Goal: Task Accomplishment & Management: Manage account settings

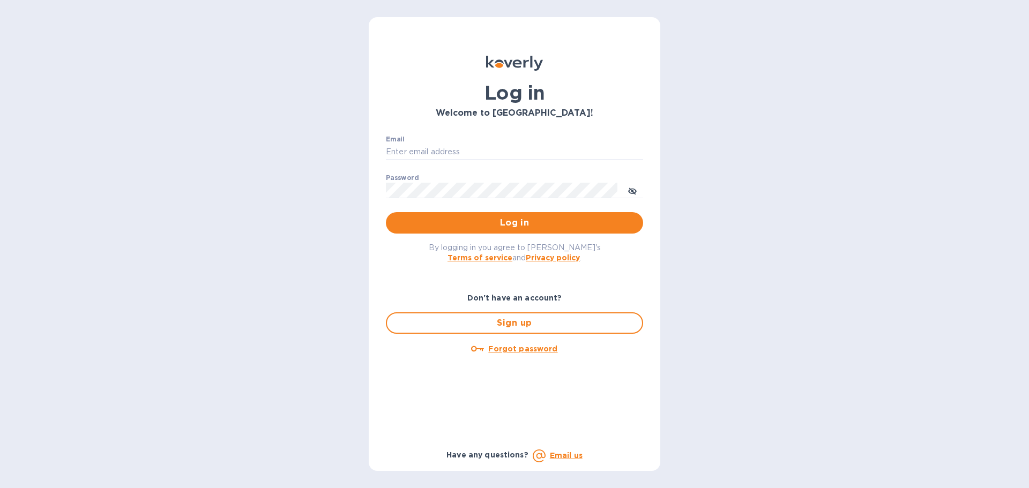
type input "[PERSON_NAME][EMAIL_ADDRESS][PERSON_NAME][DOMAIN_NAME]"
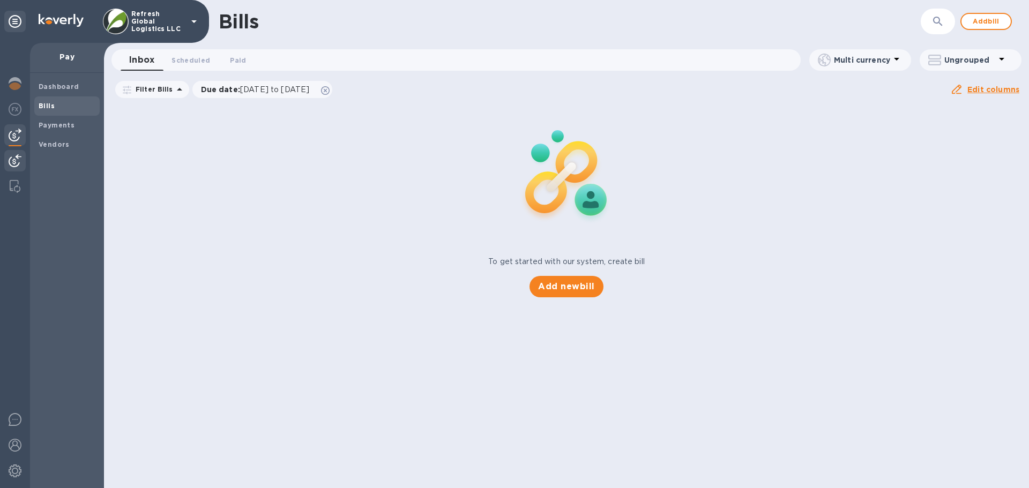
click at [17, 166] on img at bounding box center [15, 160] width 13 height 13
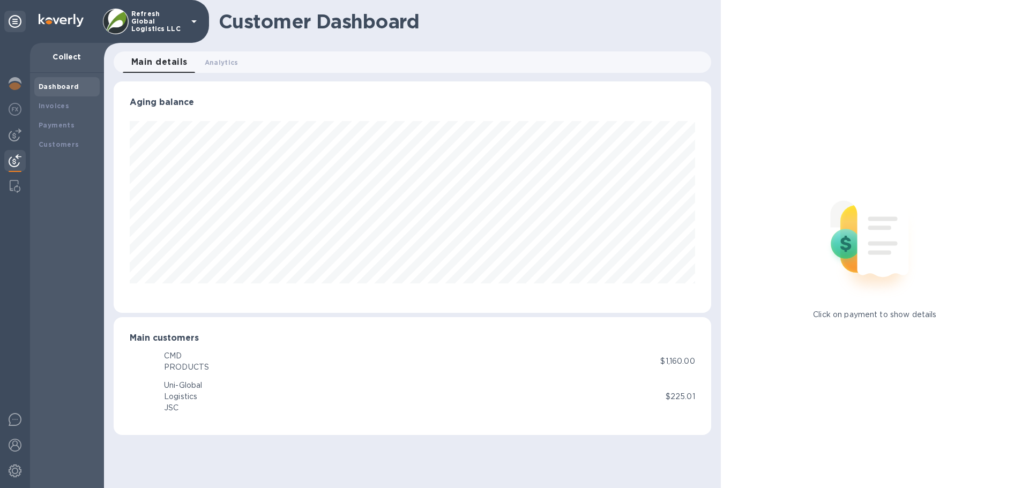
scroll to position [231, 597]
click at [57, 143] on b "Customers" at bounding box center [59, 144] width 41 height 8
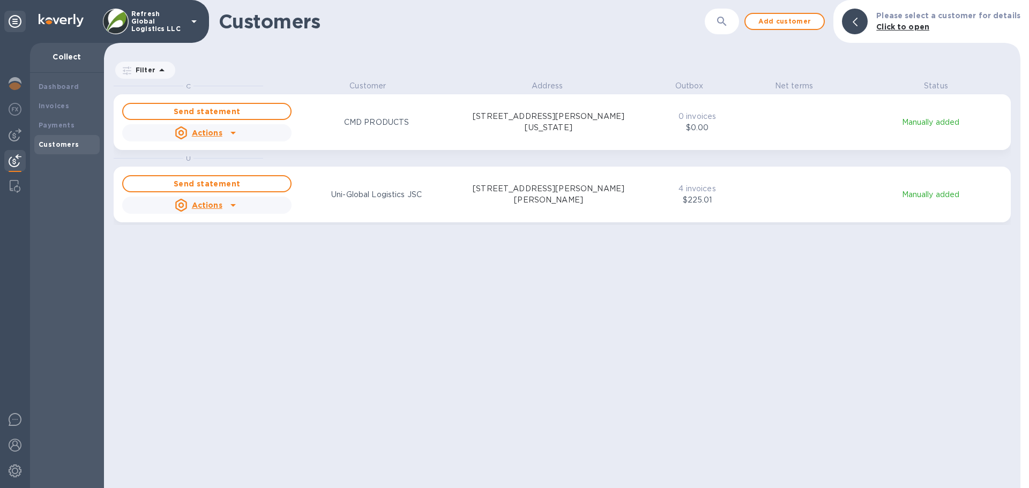
scroll to position [400, 912]
click at [203, 203] on u "Actions" at bounding box center [207, 205] width 31 height 9
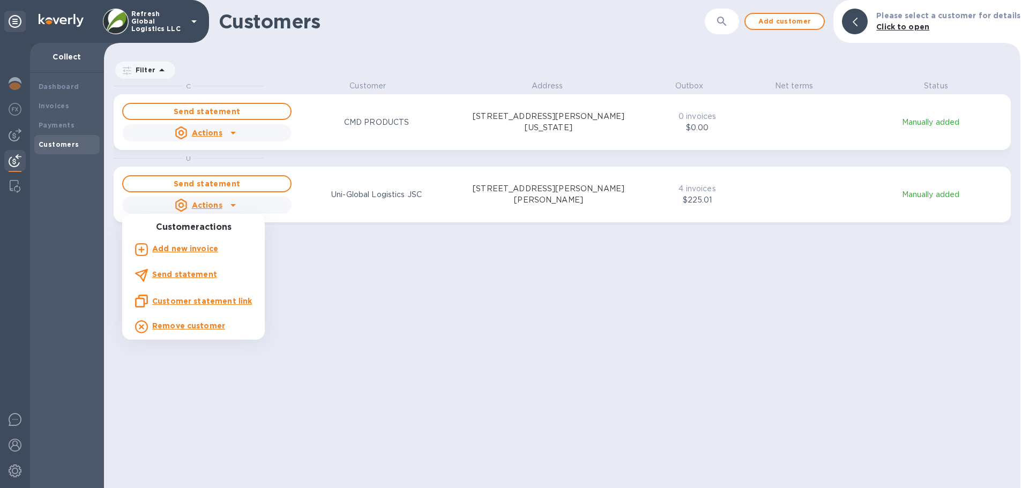
click at [194, 250] on b "Add new invoice" at bounding box center [185, 248] width 66 height 9
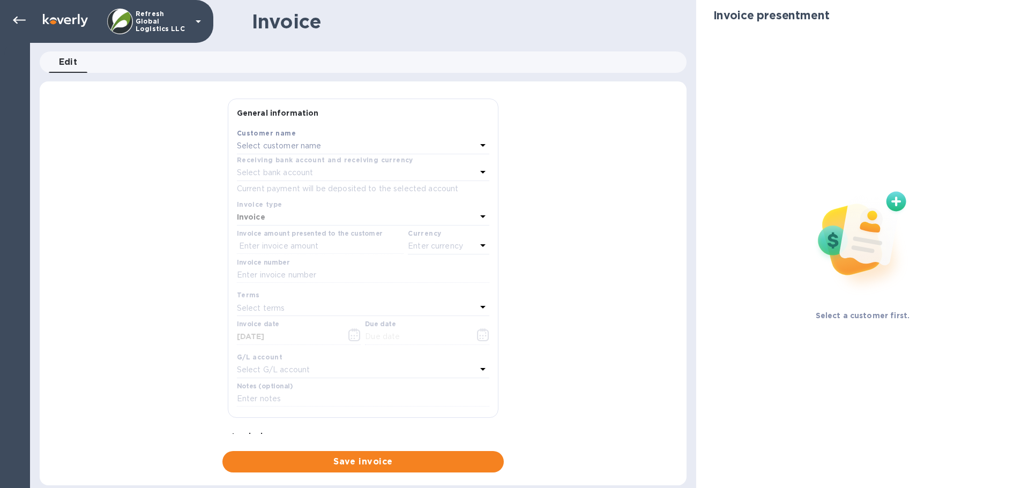
type input "10/23/2025"
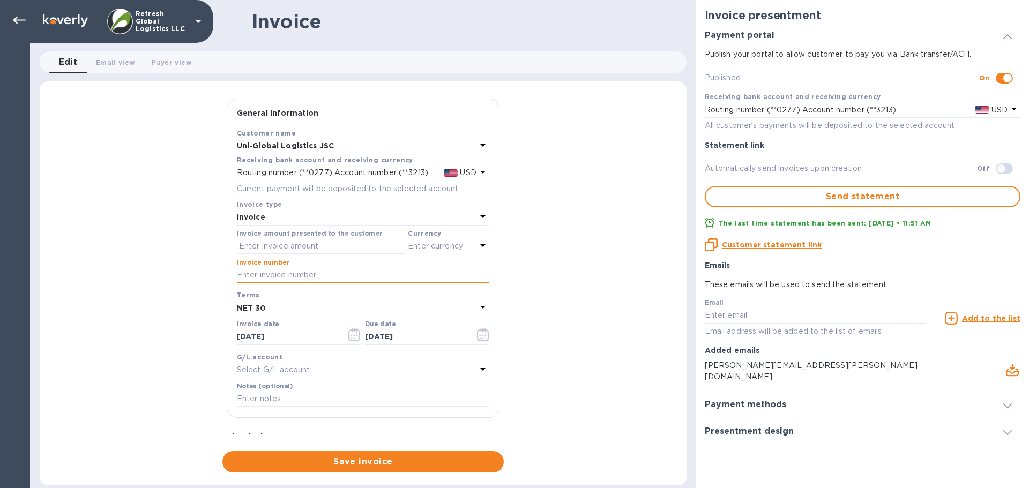
click at [275, 276] on input "text" at bounding box center [363, 275] width 252 height 16
paste input "DN2509009"
type input "DN2509009"
click at [264, 244] on input "text" at bounding box center [320, 246] width 167 height 16
type input "114.61"
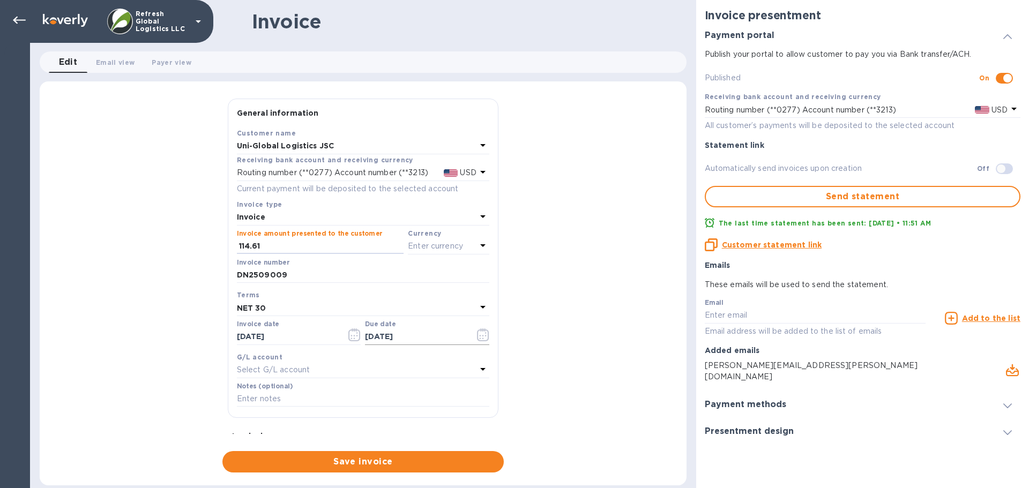
click at [401, 337] on input "10/23/2025" at bounding box center [415, 337] width 101 height 16
click at [477, 338] on icon "button" at bounding box center [483, 334] width 12 height 13
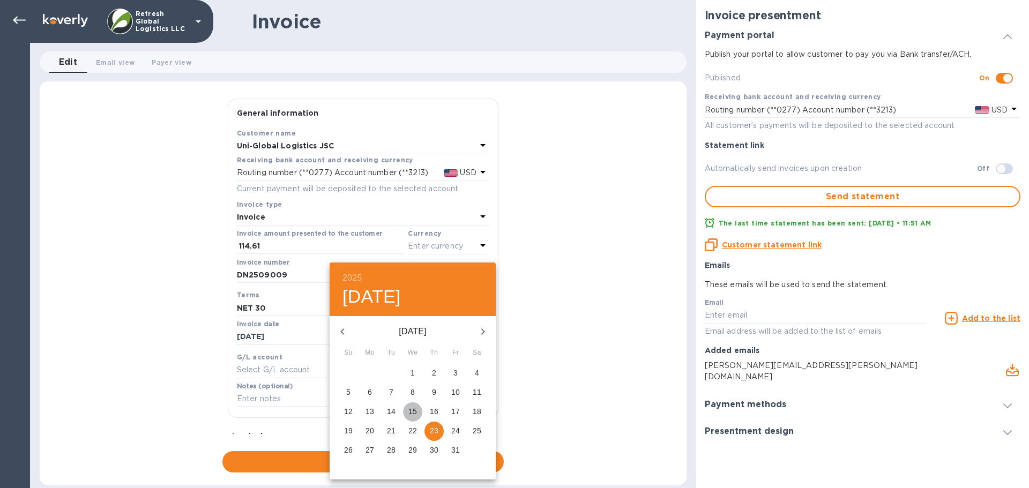
click at [412, 411] on p "15" at bounding box center [412, 411] width 9 height 11
type input "10/15/2025"
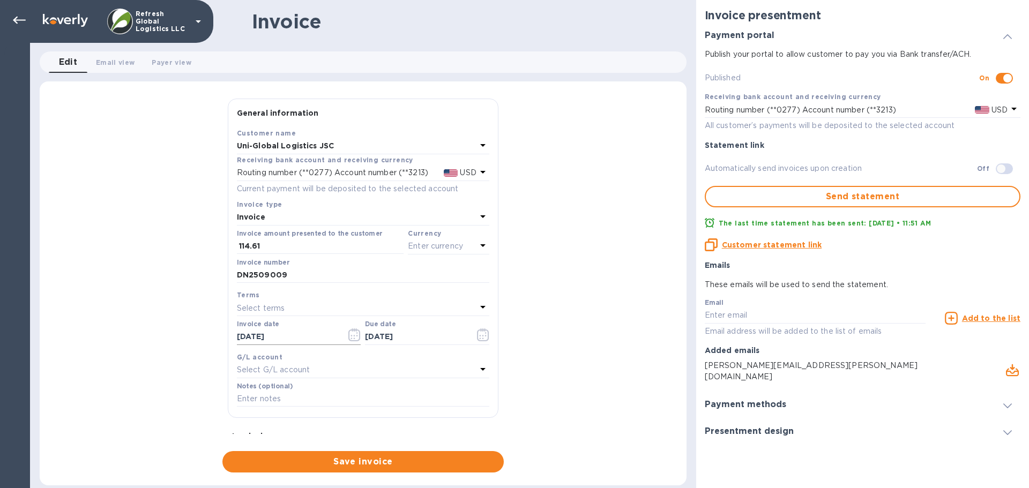
click at [349, 335] on icon "button" at bounding box center [354, 334] width 12 height 13
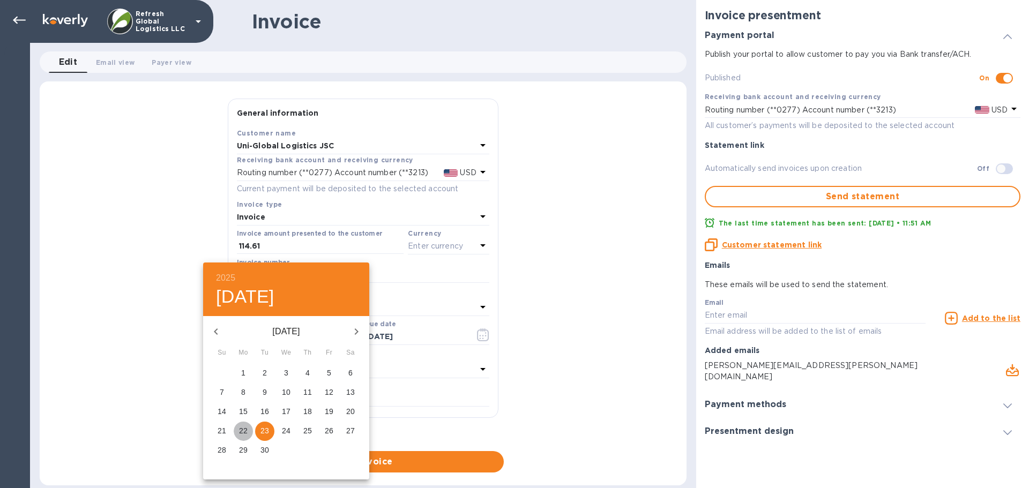
click at [244, 425] on button "22" at bounding box center [243, 431] width 19 height 19
type input "09/22/2025"
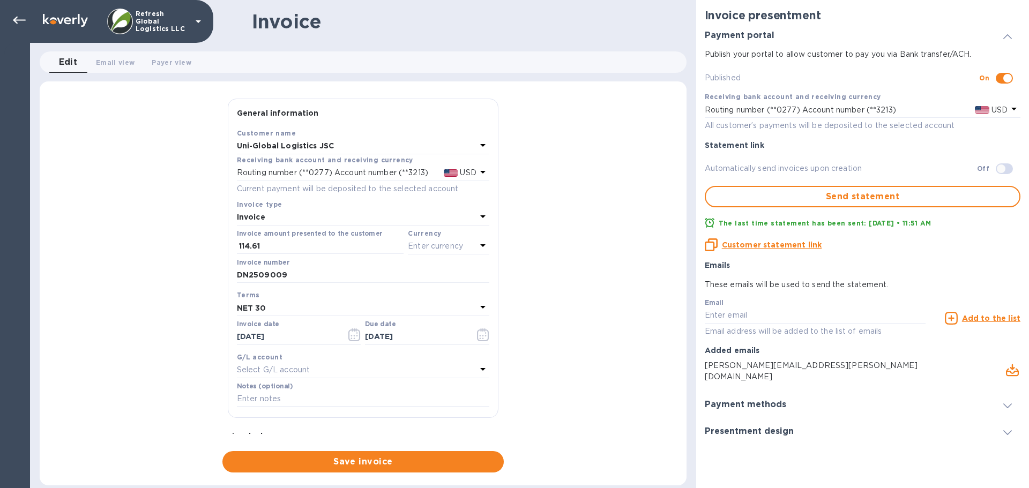
click at [309, 311] on div "NET 30" at bounding box center [357, 308] width 240 height 15
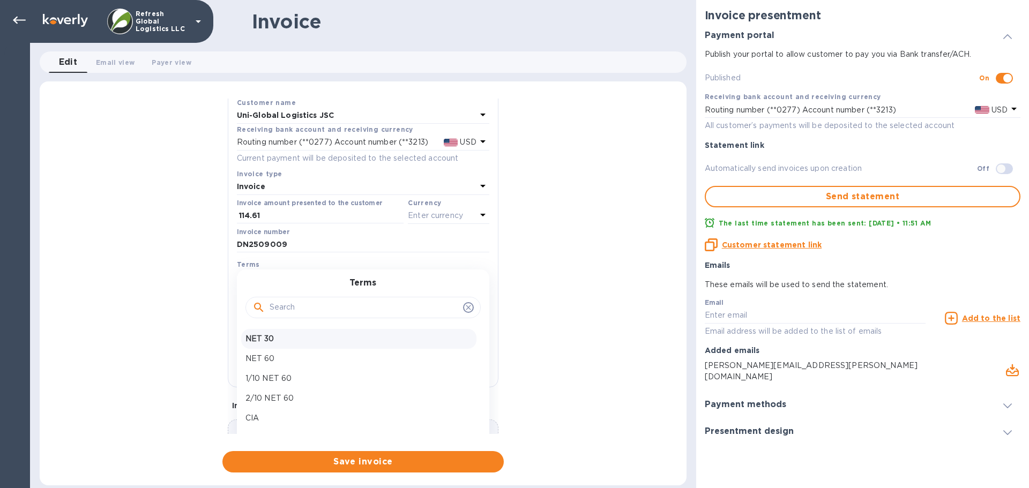
scroll to position [106, 0]
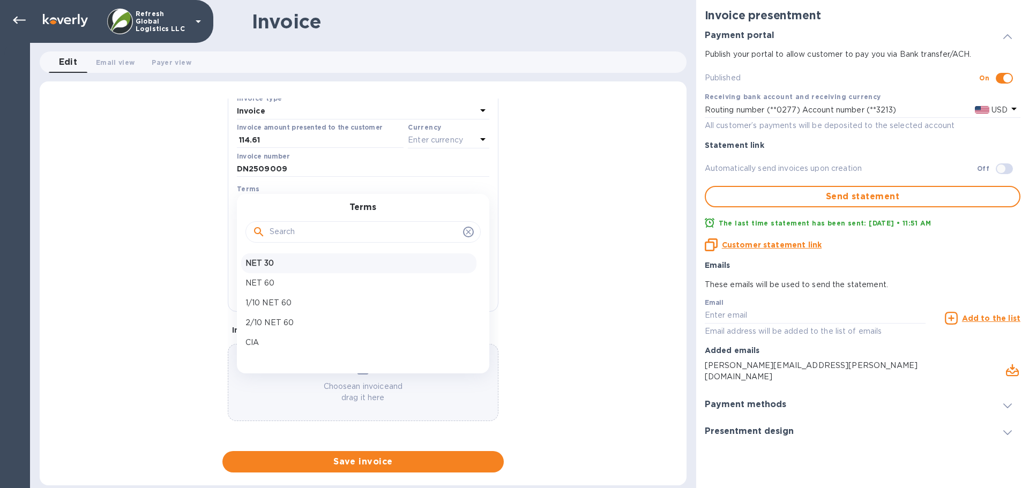
click at [582, 270] on div "General information Save Customer name Uni-Global Logistics JSC Receiving bank …" at bounding box center [363, 286] width 647 height 374
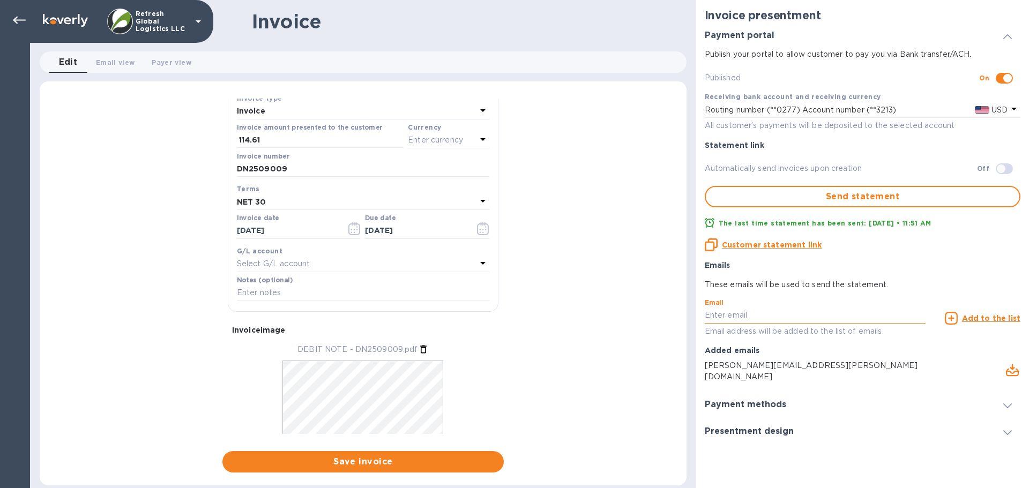
click at [756, 313] on input "text" at bounding box center [815, 316] width 221 height 16
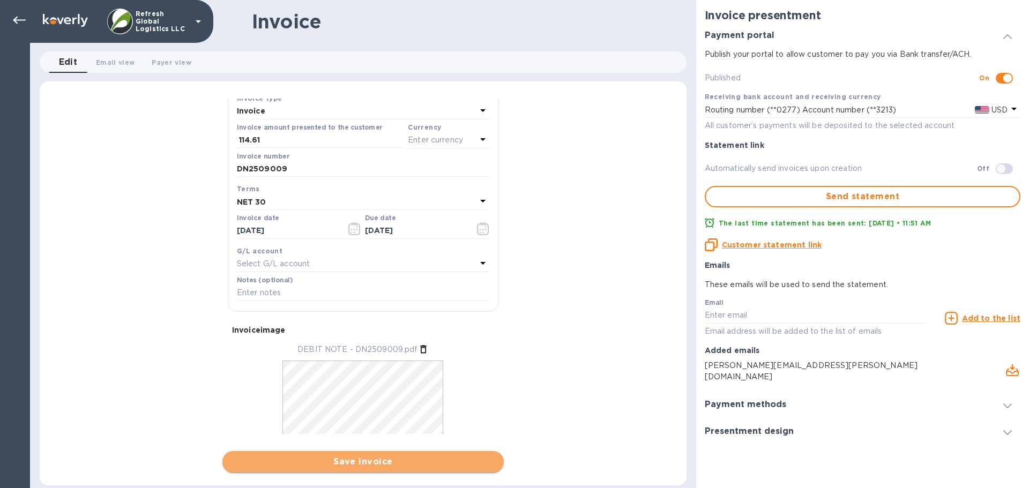
click at [373, 463] on span "Save invoice" at bounding box center [363, 461] width 264 height 13
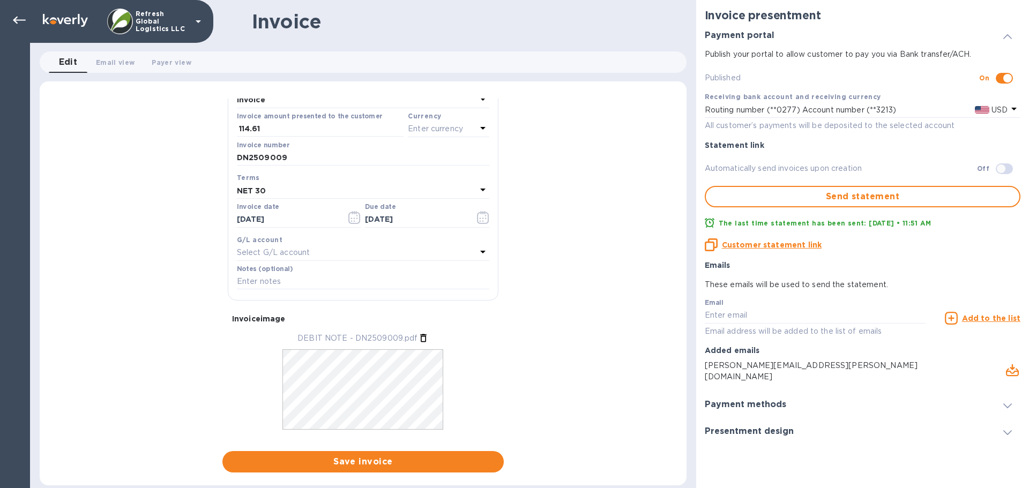
scroll to position [139, 0]
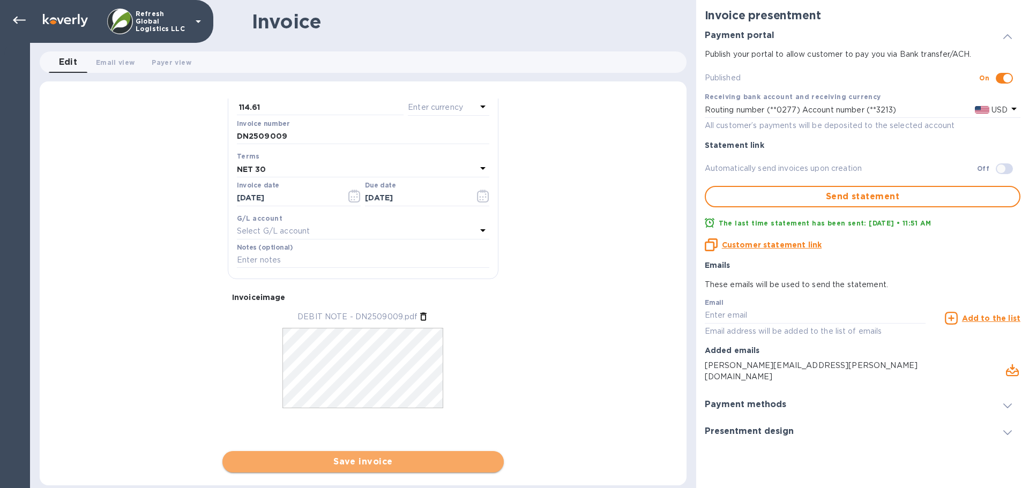
click at [368, 463] on span "Save invoice" at bounding box center [363, 461] width 264 height 13
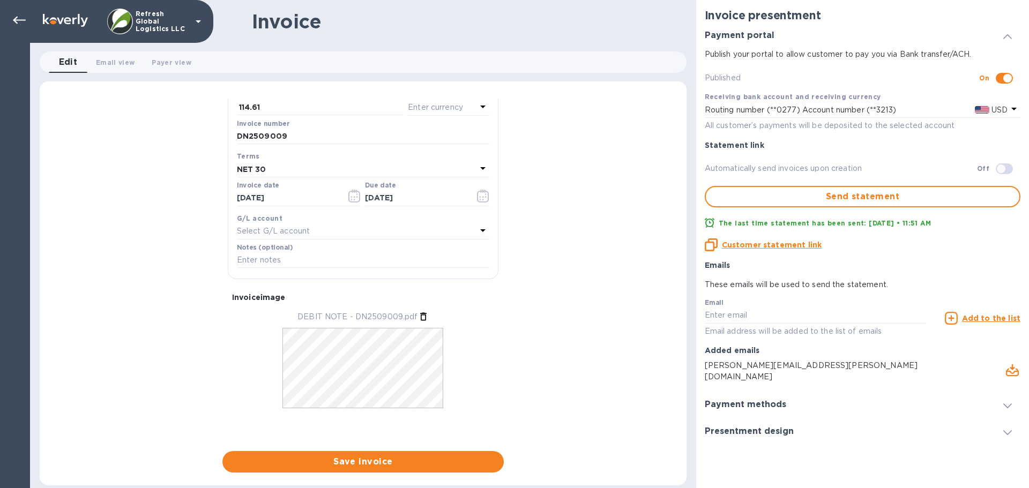
scroll to position [0, 0]
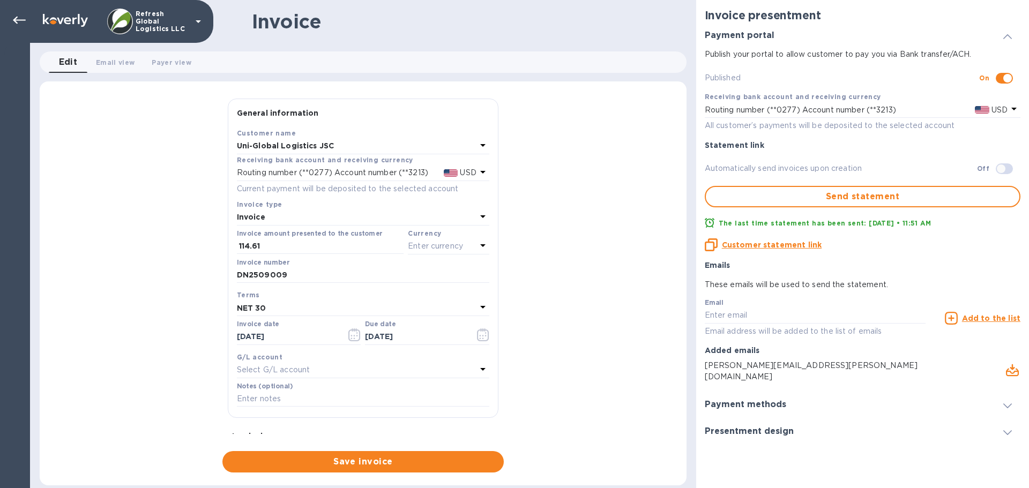
click at [454, 245] on p "Enter currency" at bounding box center [435, 246] width 55 height 11
click at [332, 274] on p "USD" at bounding box center [332, 273] width 16 height 11
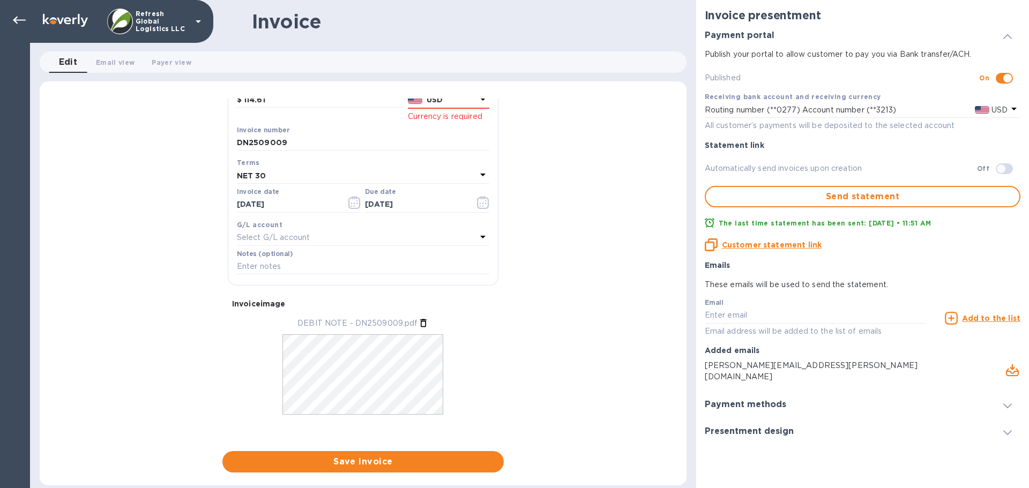
scroll to position [153, 0]
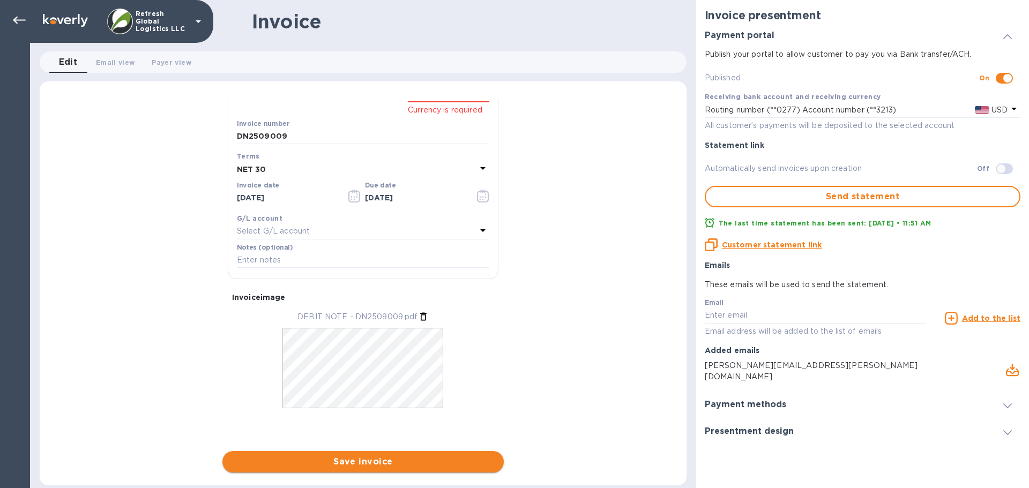
click at [364, 457] on span "Save invoice" at bounding box center [363, 461] width 264 height 13
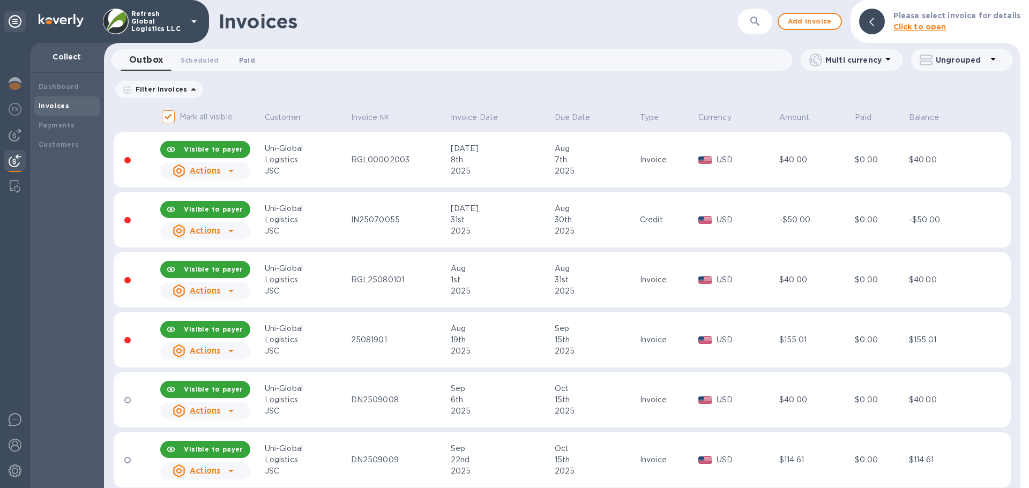
click at [239, 58] on span "Paid 0" at bounding box center [247, 60] width 16 height 11
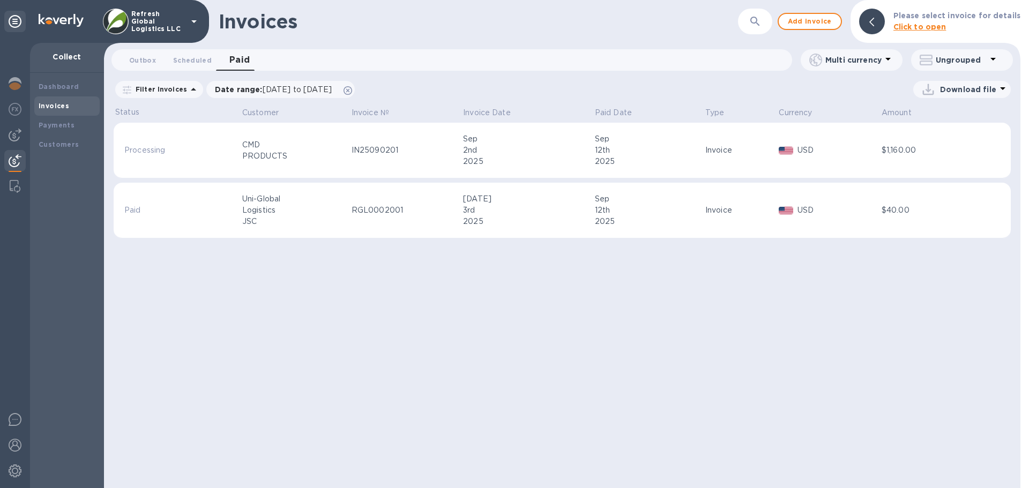
click at [295, 201] on div "Uni-Global" at bounding box center [295, 198] width 106 height 11
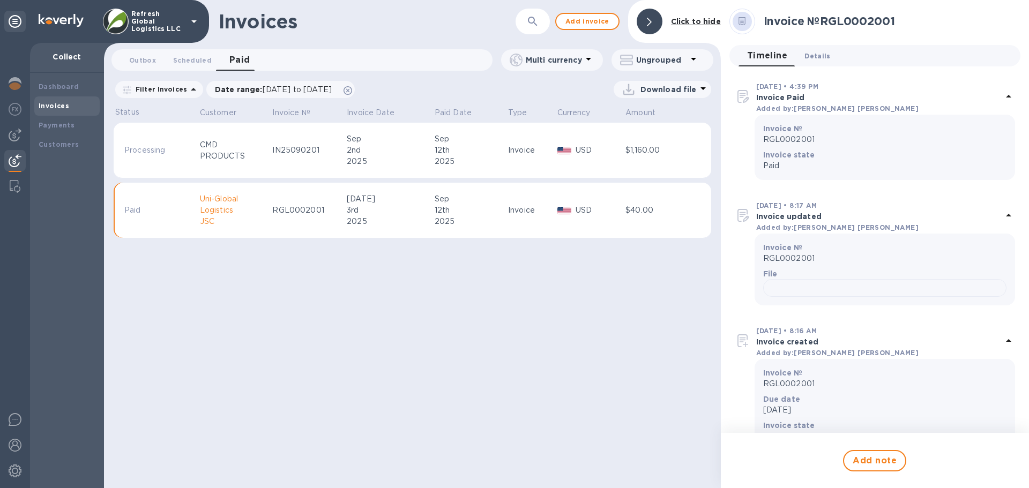
click at [810, 53] on span "Details 0" at bounding box center [817, 55] width 26 height 11
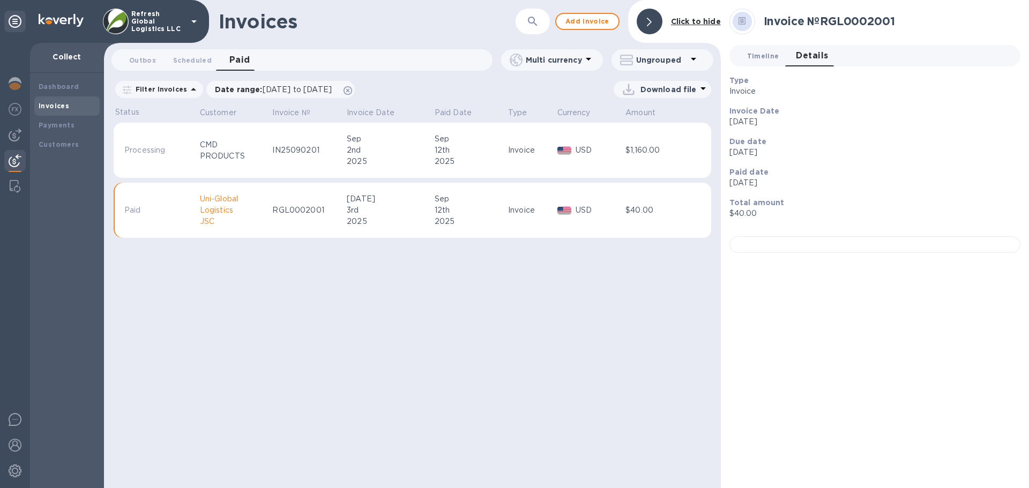
click at [762, 56] on span "Timeline 0" at bounding box center [763, 55] width 32 height 11
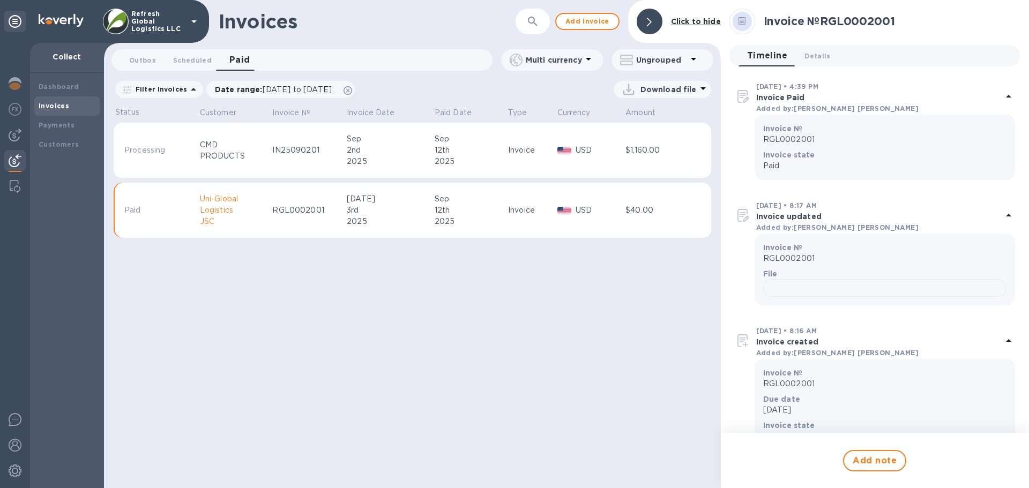
click at [261, 204] on div "Uni-Global" at bounding box center [235, 198] width 70 height 11
drag, startPoint x: 261, startPoint y: 204, endPoint x: 210, endPoint y: 204, distance: 51.4
click at [210, 204] on div "Uni-Global" at bounding box center [235, 198] width 70 height 11
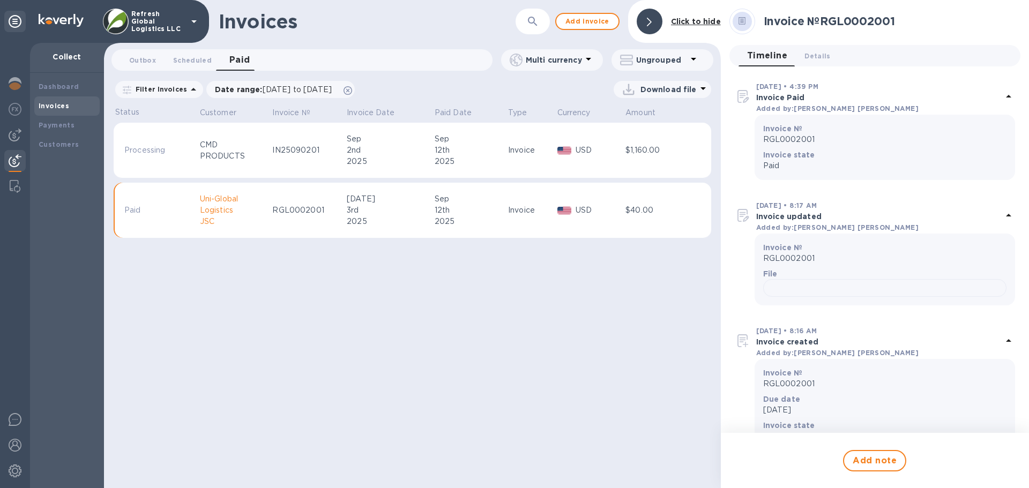
click at [644, 207] on div "$40.00" at bounding box center [655, 210] width 61 height 11
click at [62, 126] on b "Payments" at bounding box center [57, 125] width 36 height 8
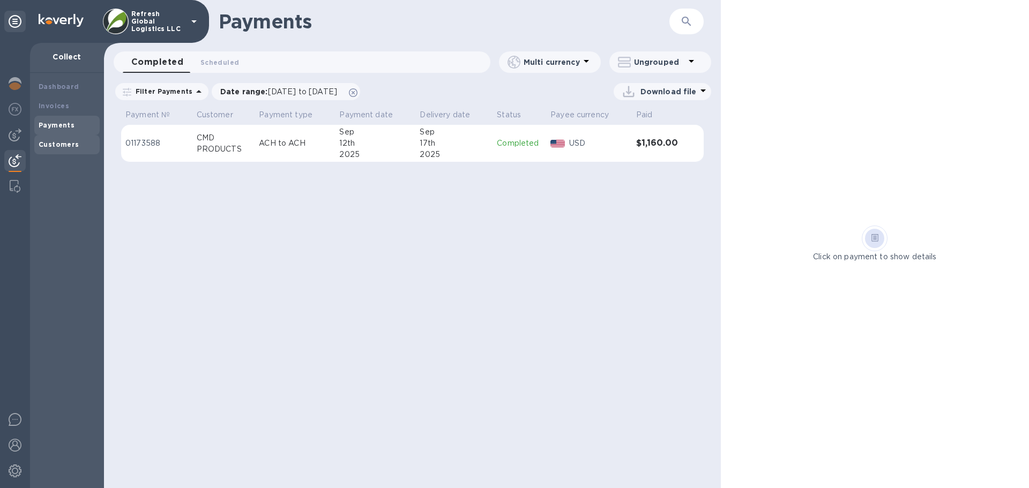
click at [63, 142] on b "Customers" at bounding box center [59, 144] width 41 height 8
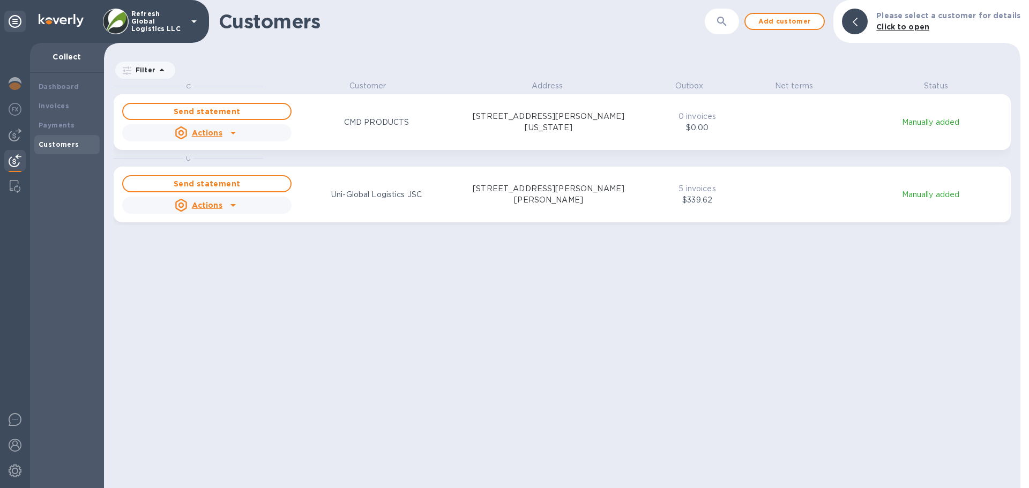
scroll to position [400, 912]
click at [52, 106] on b "Invoices" at bounding box center [54, 106] width 31 height 8
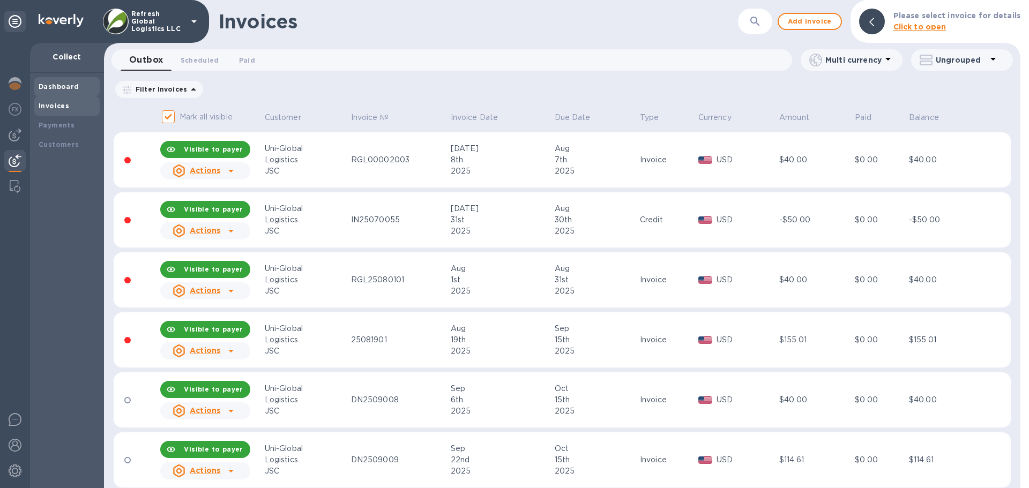
click at [57, 84] on b "Dashboard" at bounding box center [59, 87] width 41 height 8
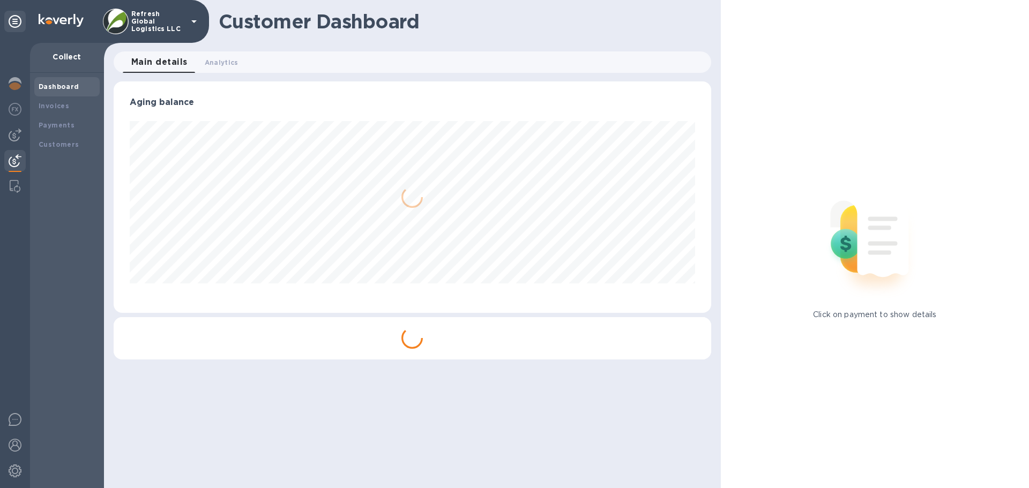
scroll to position [231, 597]
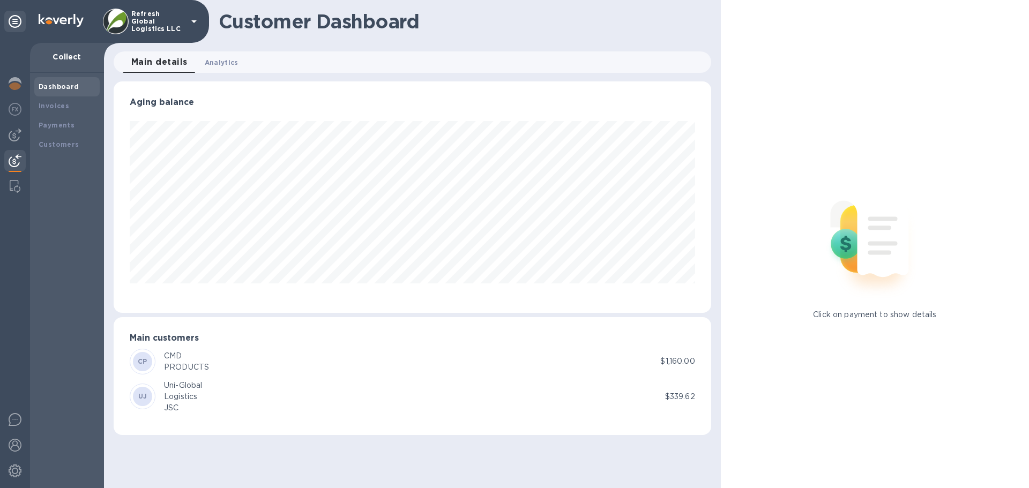
click at [210, 64] on span "Analytics 0" at bounding box center [222, 62] width 34 height 11
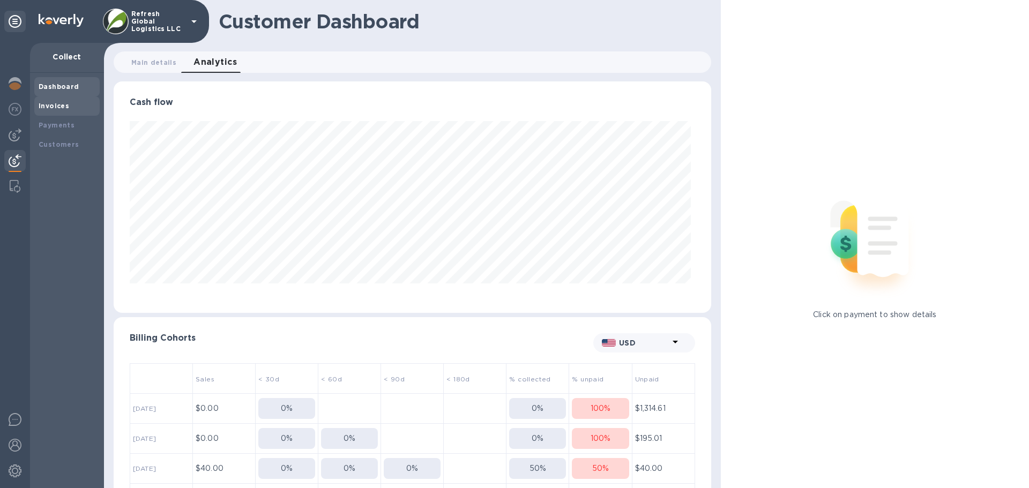
click at [47, 108] on b "Invoices" at bounding box center [54, 106] width 31 height 8
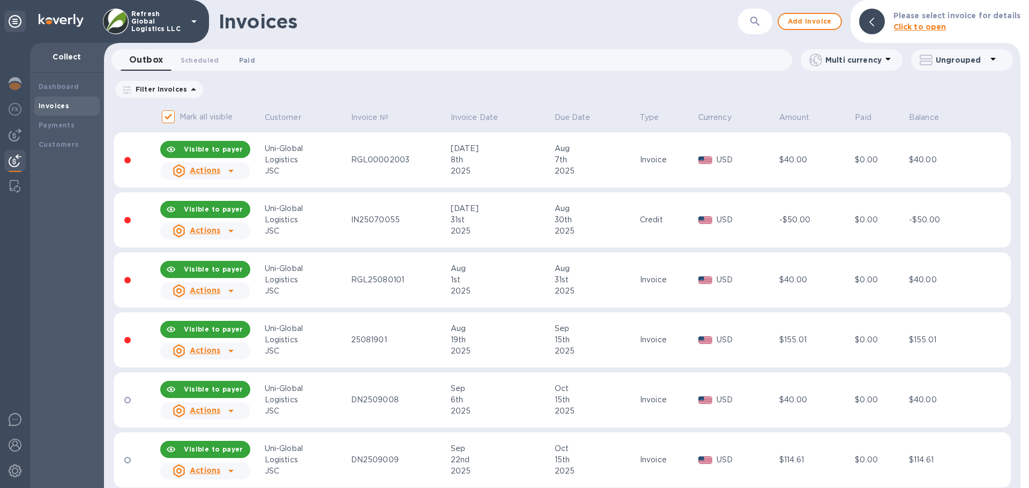
click at [239, 60] on span "Paid 0" at bounding box center [247, 60] width 16 height 11
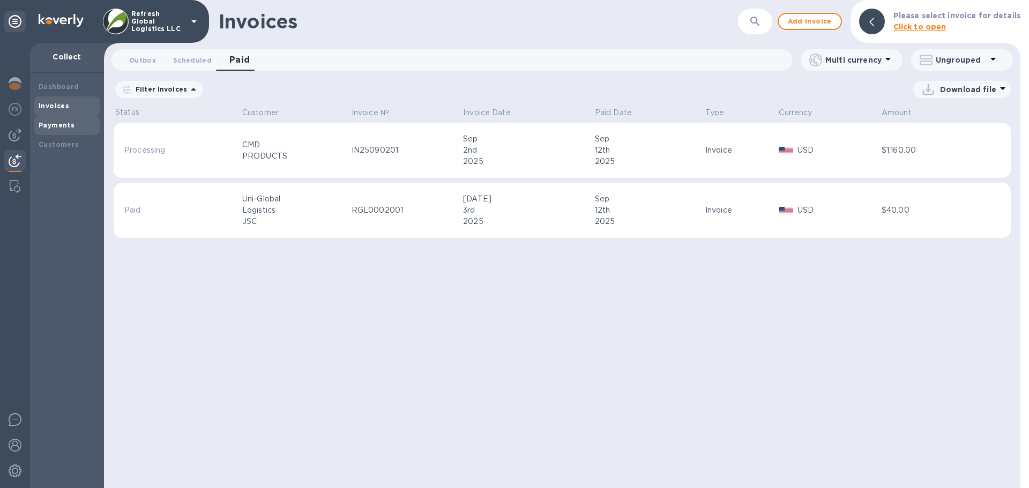
click at [63, 123] on b "Payments" at bounding box center [57, 125] width 36 height 8
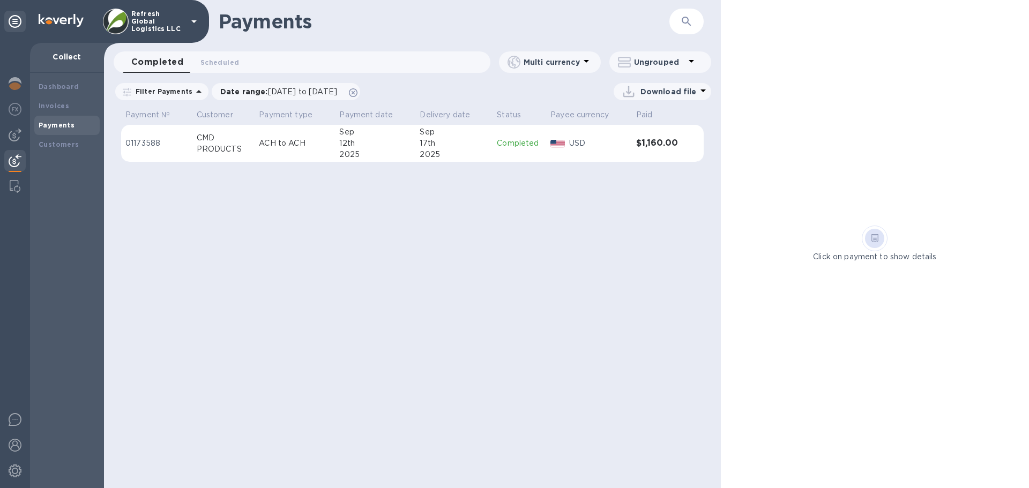
click at [137, 141] on p "01173588" at bounding box center [156, 143] width 63 height 11
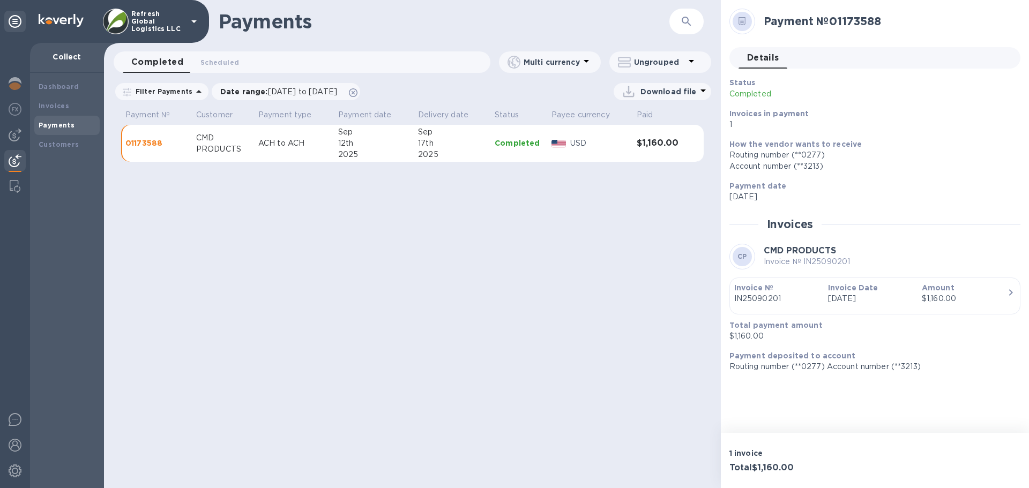
click at [859, 18] on h2 "Payment № 01173588" at bounding box center [888, 20] width 248 height 13
copy h2 "01173588"
